Goal: Transaction & Acquisition: Book appointment/travel/reservation

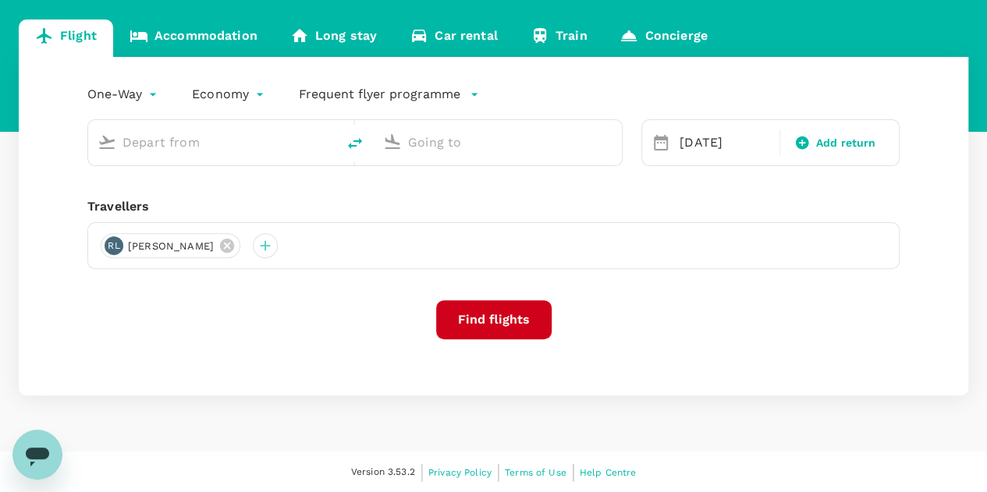
scroll to position [78, 0]
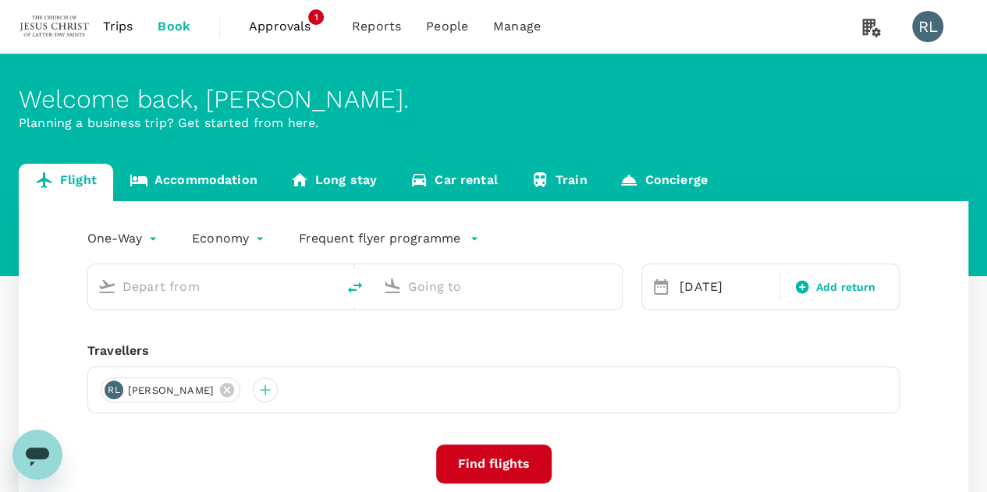
type input "Kuching Intl (KCH)"
type input "Kuala Lumpur Intl ([GEOGRAPHIC_DATA])"
type input "Kuching Intl (KCH)"
type input "Kuala Lumpur Intl ([GEOGRAPHIC_DATA])"
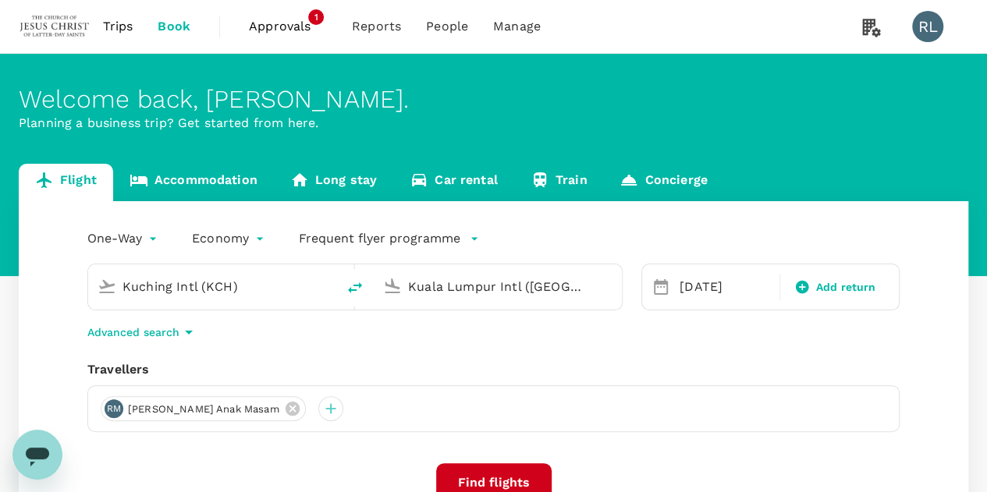
click at [279, 24] on span "Approvals" at bounding box center [288, 26] width 78 height 19
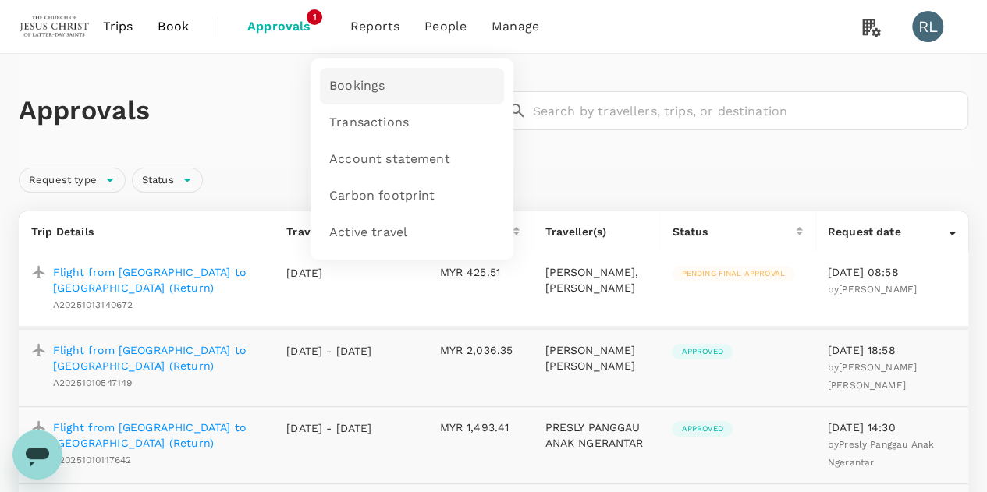
click at [373, 84] on span "Bookings" at bounding box center [356, 86] width 55 height 18
